Goal: Task Accomplishment & Management: Complete application form

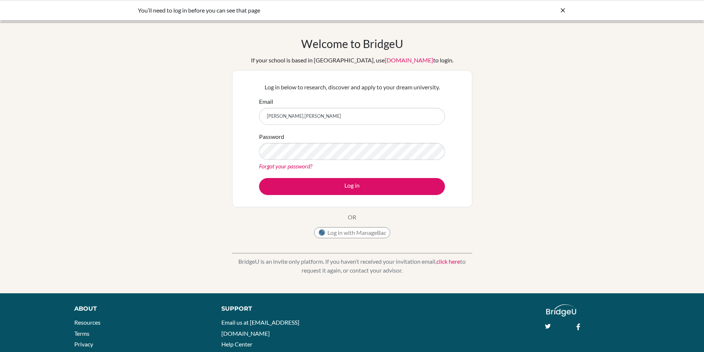
type input "[PERSON_NAME][EMAIL_ADDRESS][PERSON_NAME][DOMAIN_NAME]"
click at [259, 178] on button "Log in" at bounding box center [352, 186] width 186 height 17
click at [332, 116] on input "[PERSON_NAME][EMAIL_ADDRESS][PERSON_NAME][DOMAIN_NAME]" at bounding box center [352, 116] width 186 height 17
drag, startPoint x: 335, startPoint y: 118, endPoint x: 333, endPoint y: 113, distance: 5.6
click at [333, 113] on input "dahms.cody@amschool.edu.sv" at bounding box center [352, 116] width 186 height 17
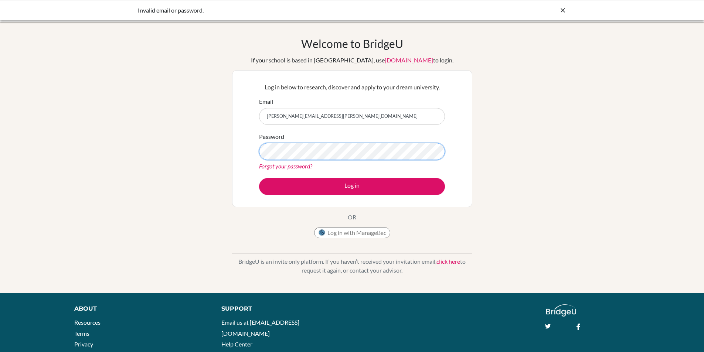
click at [259, 178] on button "Log in" at bounding box center [352, 186] width 186 height 17
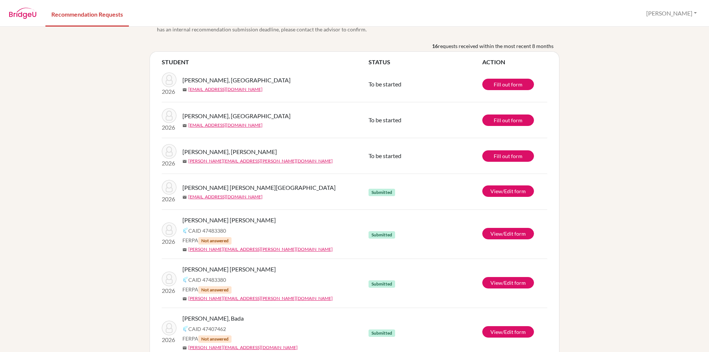
scroll to position [17, 0]
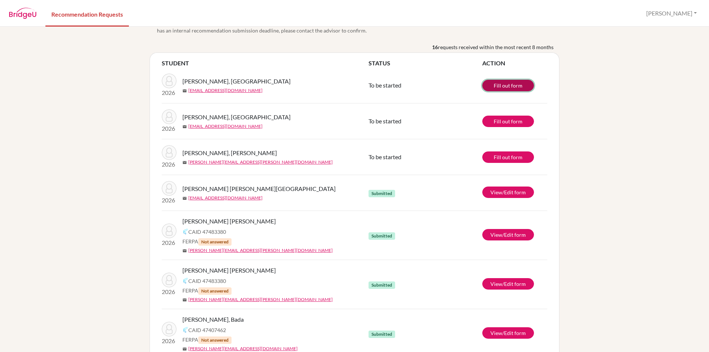
click at [498, 90] on link "Fill out form" at bounding box center [508, 85] width 52 height 11
click at [517, 123] on link "Fill out form" at bounding box center [508, 121] width 52 height 11
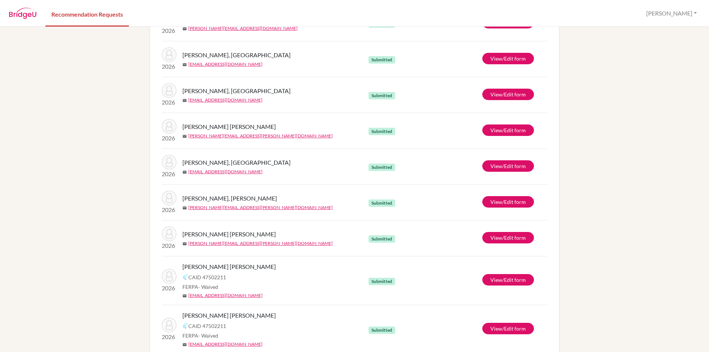
scroll to position [386, 0]
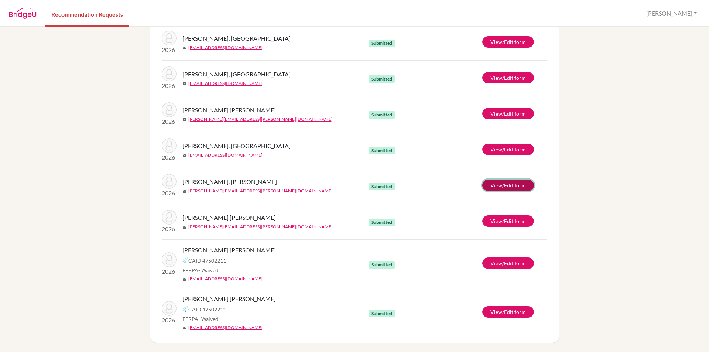
click at [522, 187] on link "View/Edit form" at bounding box center [508, 185] width 52 height 11
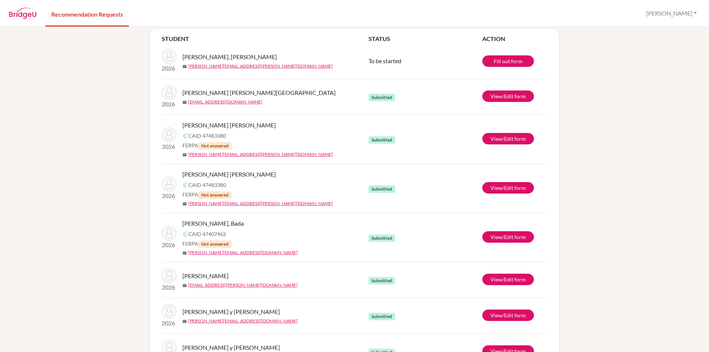
scroll to position [0, 0]
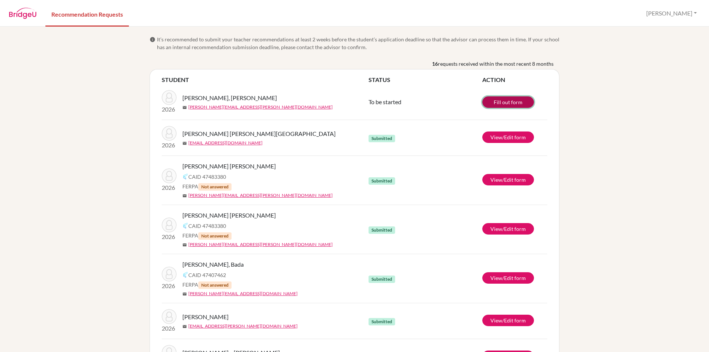
click at [507, 102] on link "Fill out form" at bounding box center [508, 101] width 52 height 11
